Goal: Task Accomplishment & Management: Complete application form

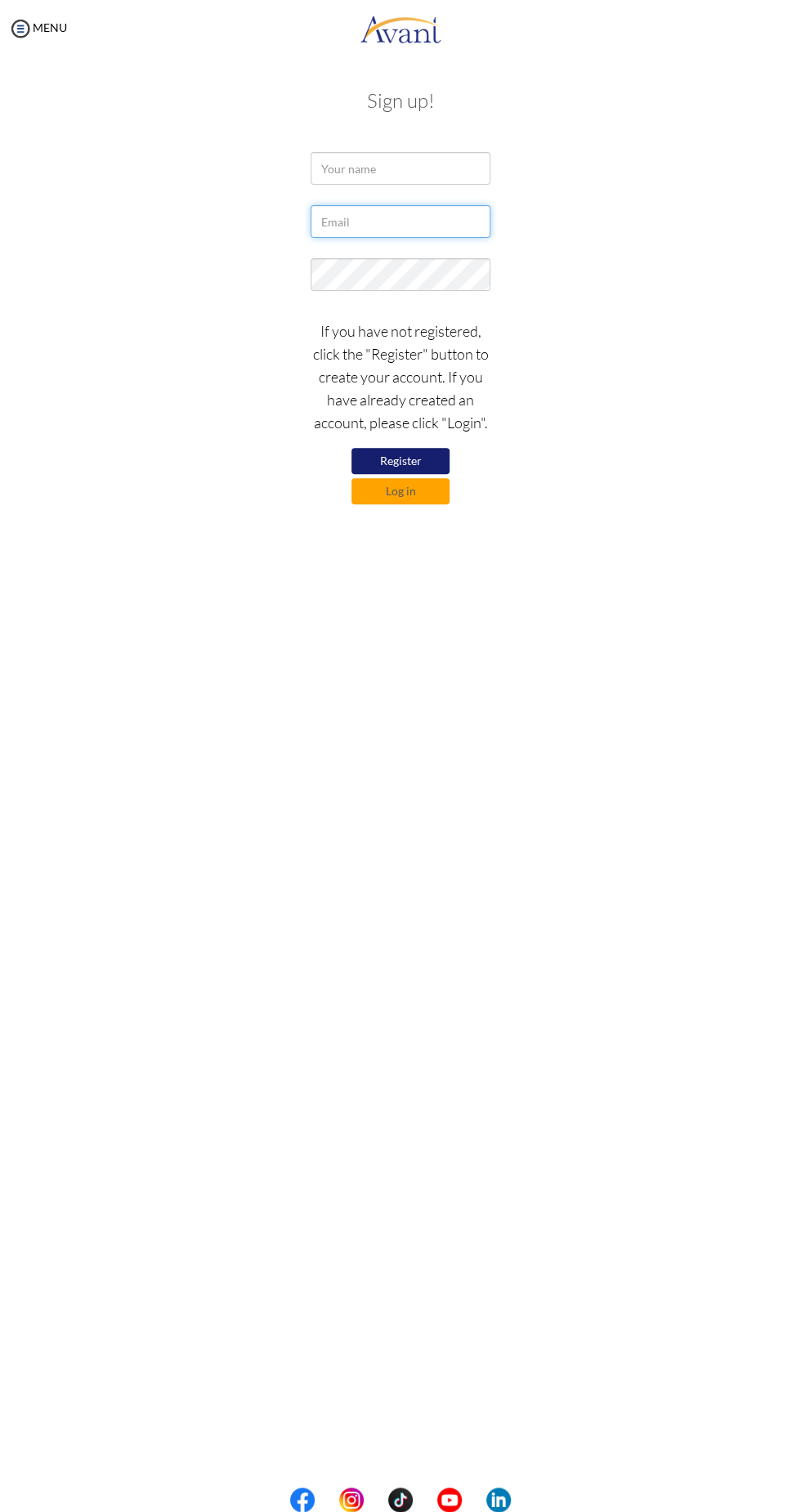
click at [407, 225] on input "text" at bounding box center [400, 221] width 180 height 33
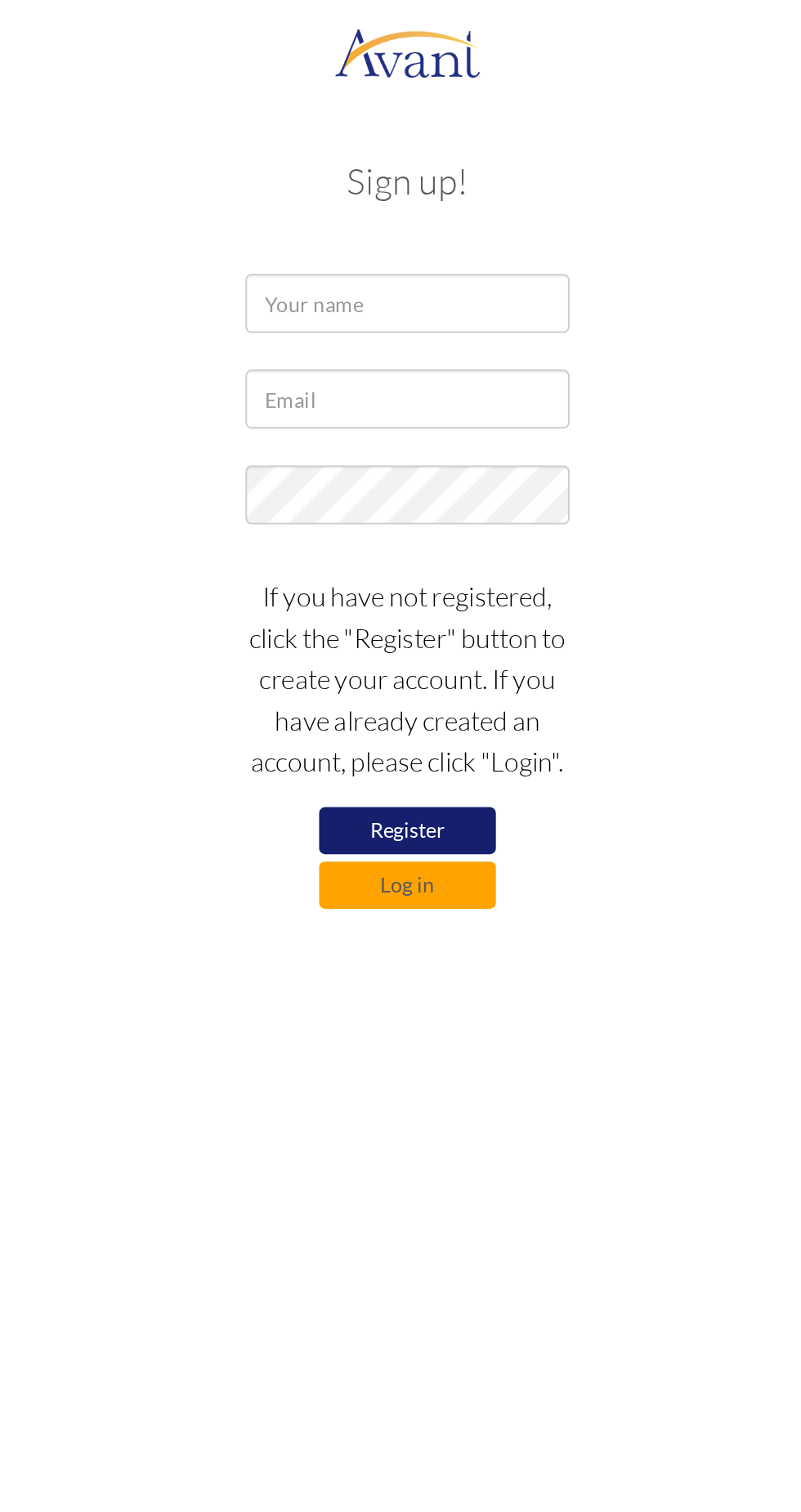
click at [370, 90] on h3 "Sign up!" at bounding box center [400, 101] width 588 height 21
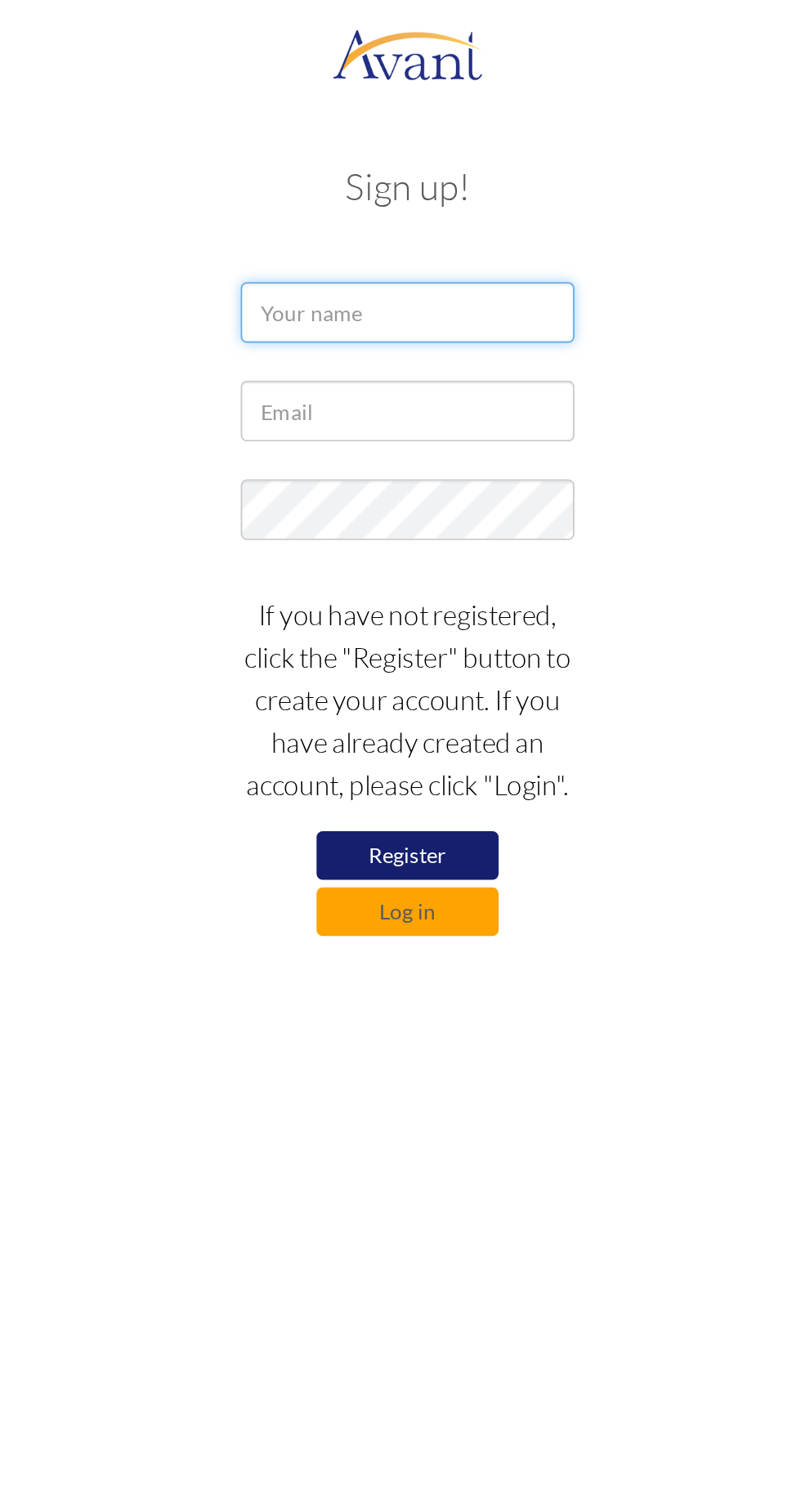
click at [350, 167] on input "text" at bounding box center [400, 168] width 180 height 33
type input "Marion Gichuki"
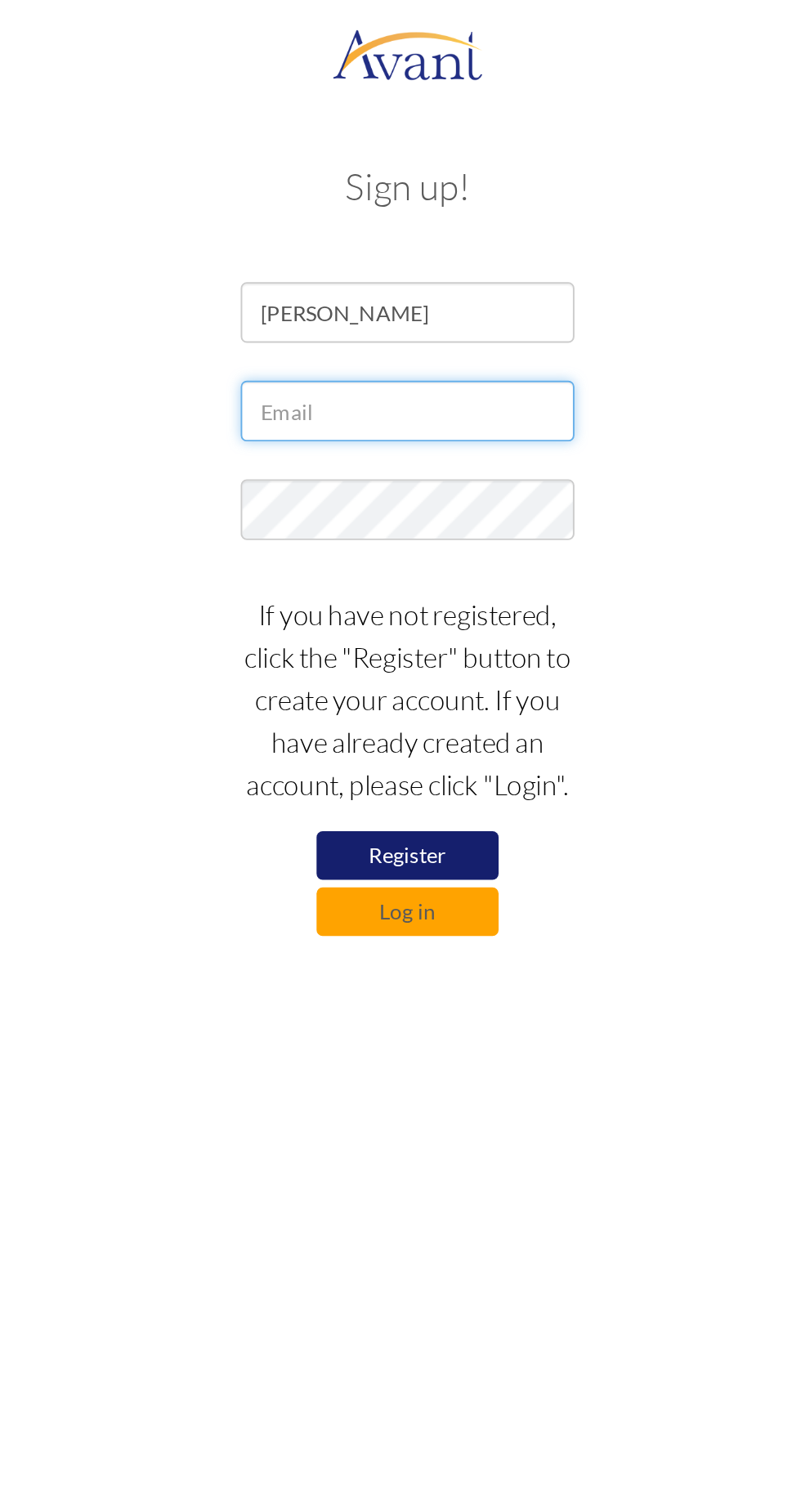
click at [359, 221] on input "text" at bounding box center [400, 221] width 180 height 33
click at [377, 221] on input "gichukimarion@gmail.com" at bounding box center [400, 221] width 180 height 33
click at [394, 220] on input "gichukimarion@gmail.com" at bounding box center [400, 221] width 180 height 33
type input "gichukimarion14@gmail.com"
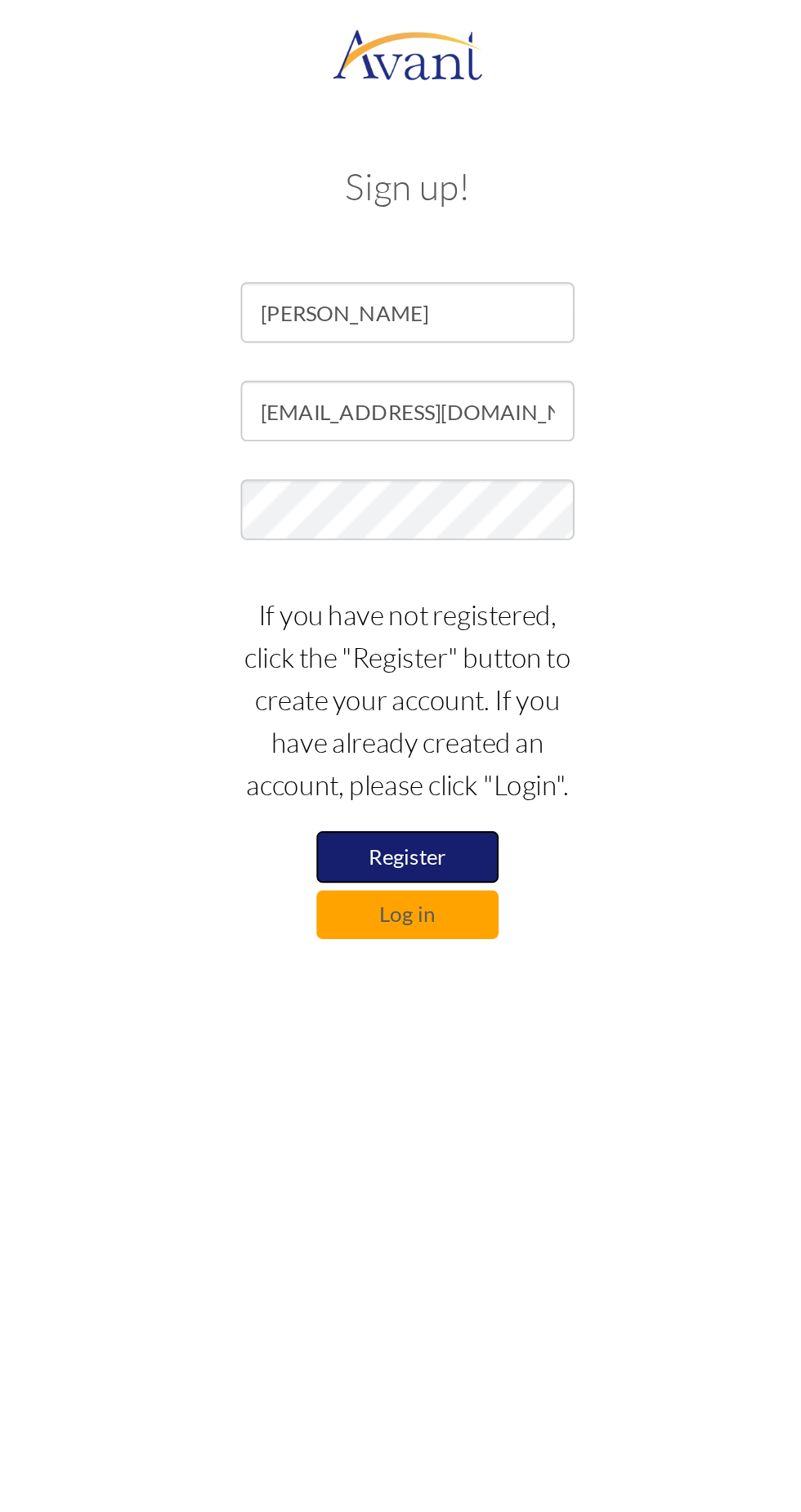
click at [420, 464] on button "Register" at bounding box center [400, 461] width 98 height 28
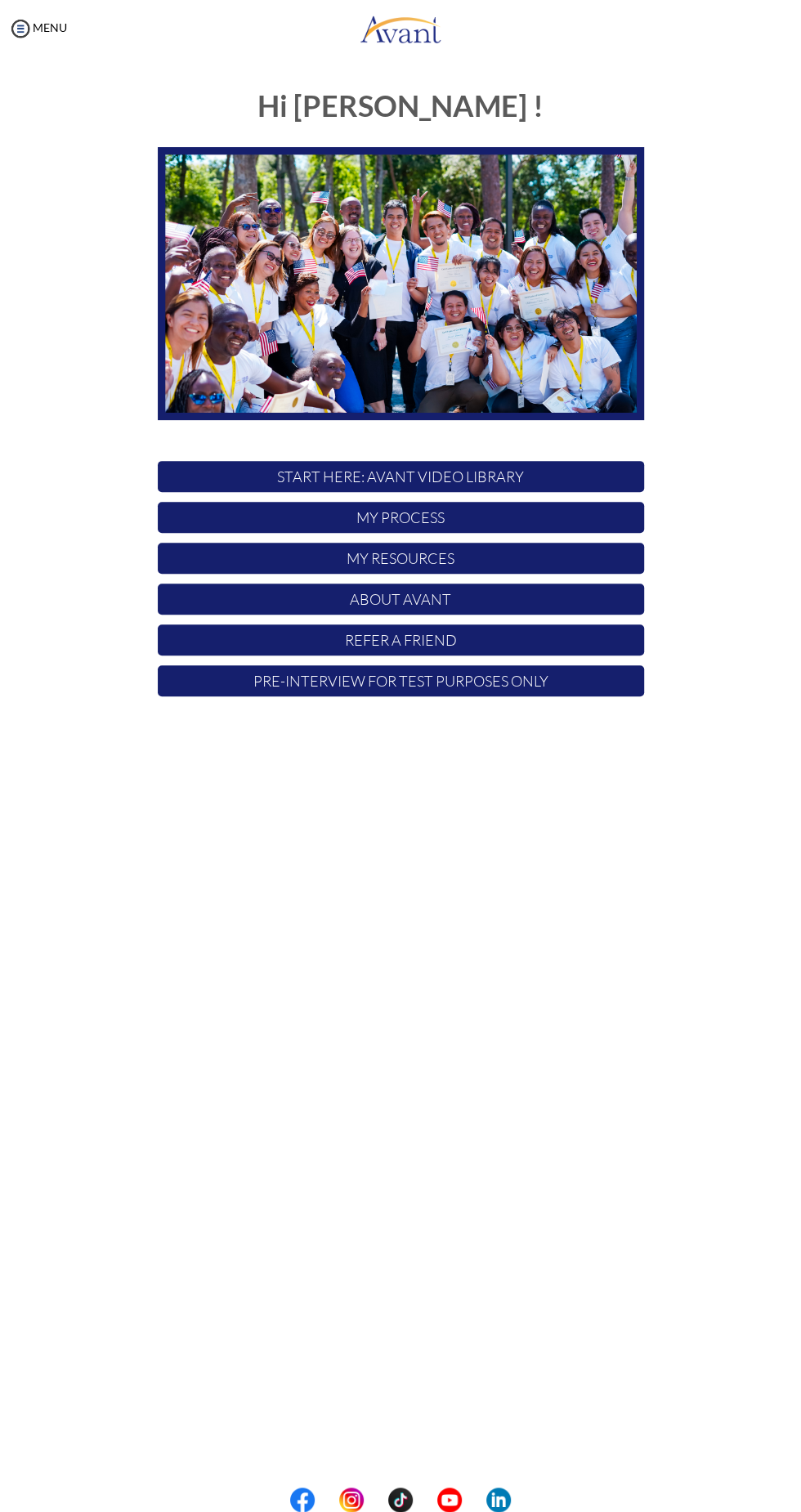
click at [567, 508] on p "My Process" at bounding box center [400, 517] width 486 height 31
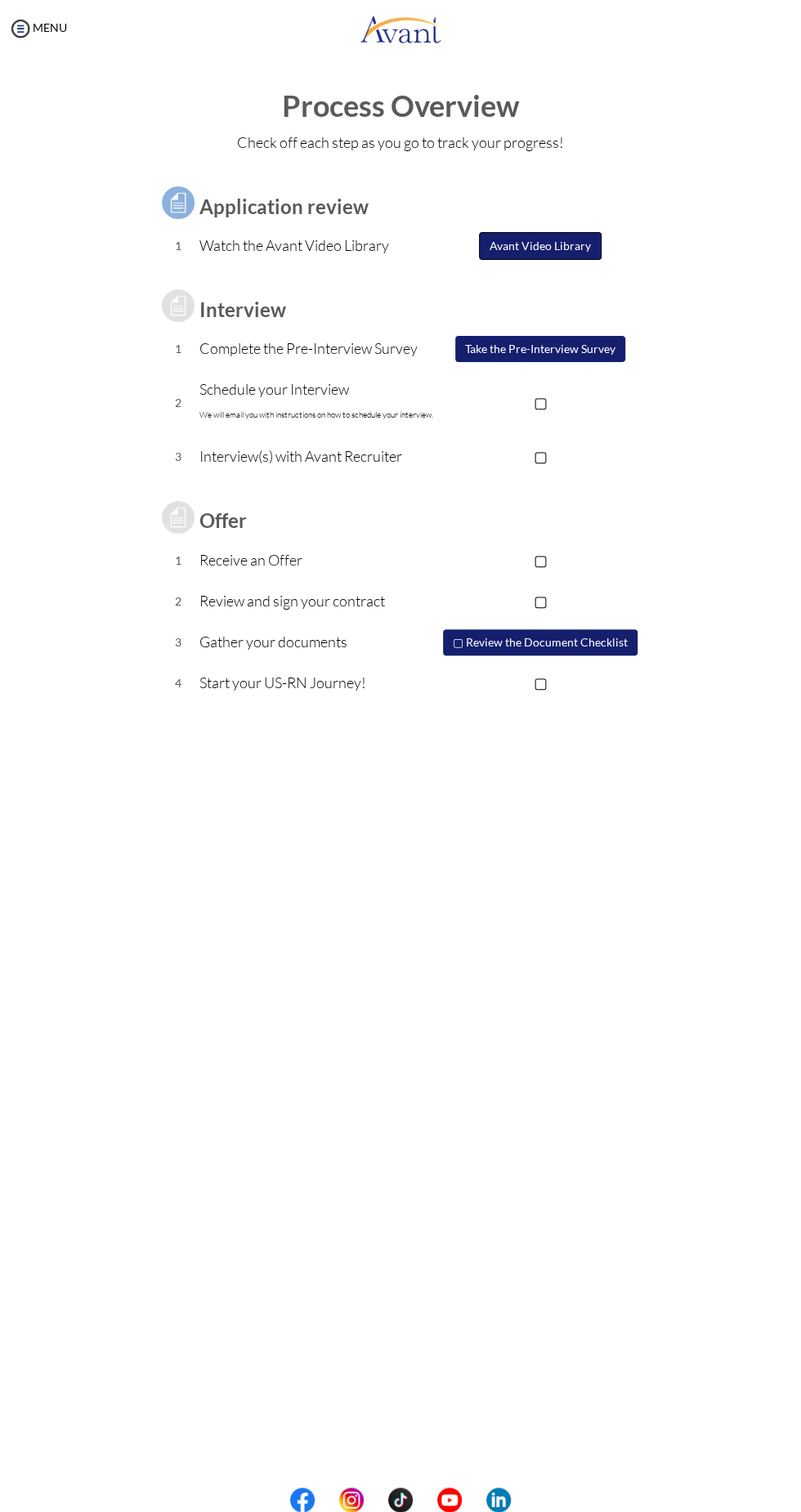
click at [545, 243] on button "Avant Video Library" at bounding box center [540, 246] width 123 height 28
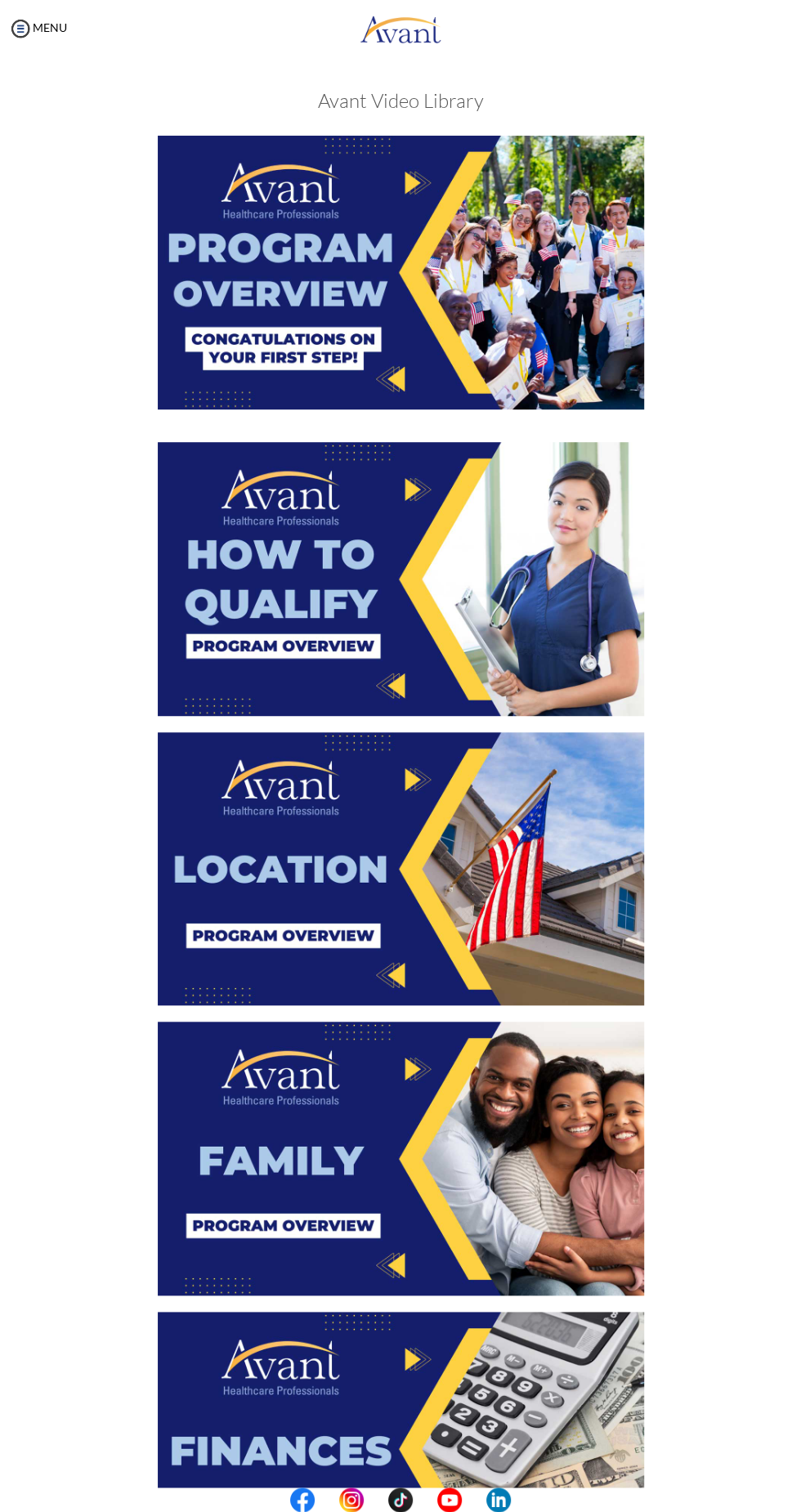
click at [421, 282] on img at bounding box center [400, 272] width 486 height 274
